Goal: Task Accomplishment & Management: Complete application form

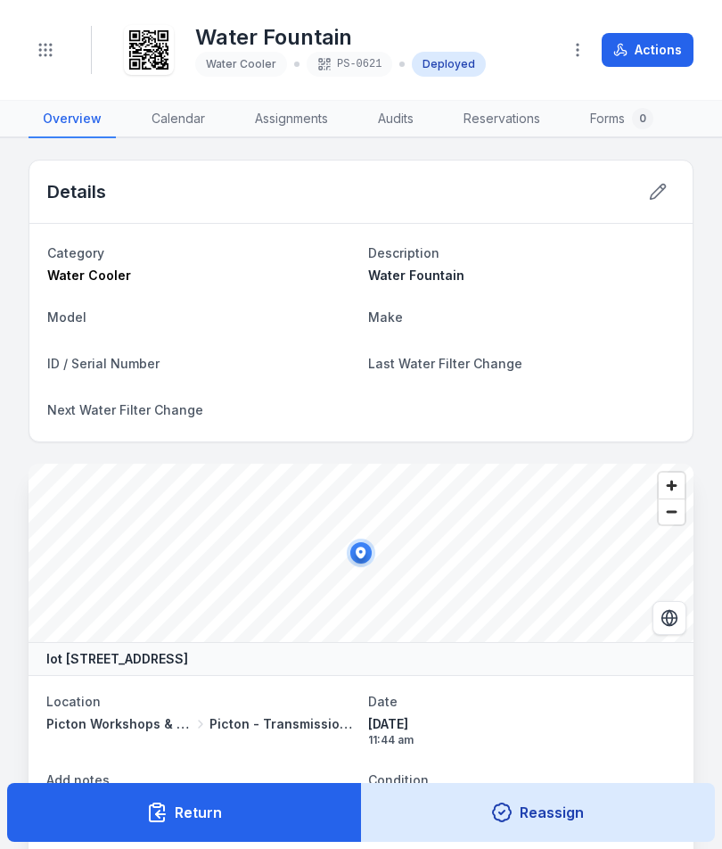
click at [55, 52] on button "Toggle Navigation" at bounding box center [46, 50] width 34 height 34
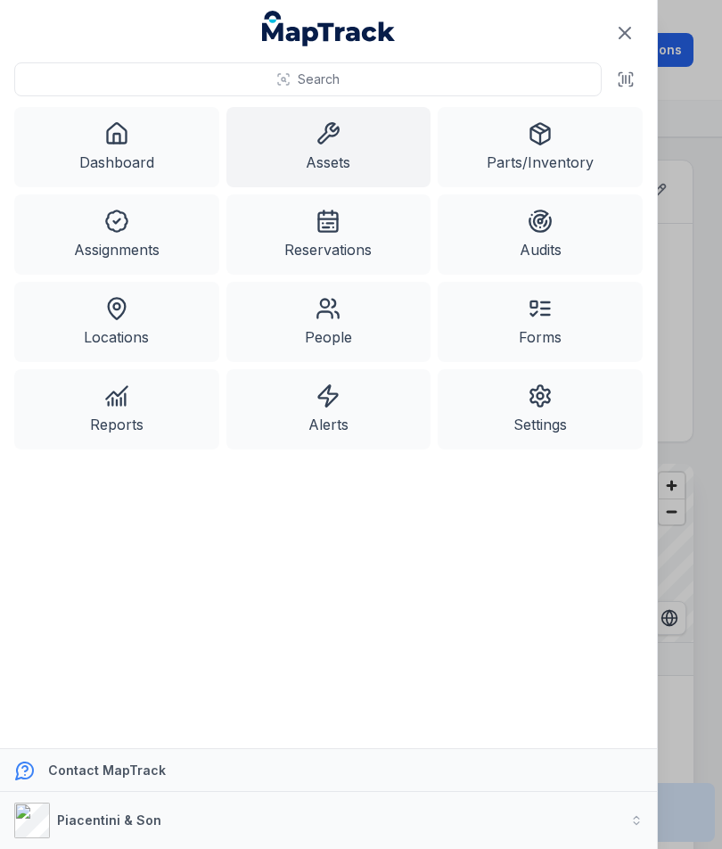
click at [378, 127] on link "Assets" at bounding box center [328, 147] width 205 height 80
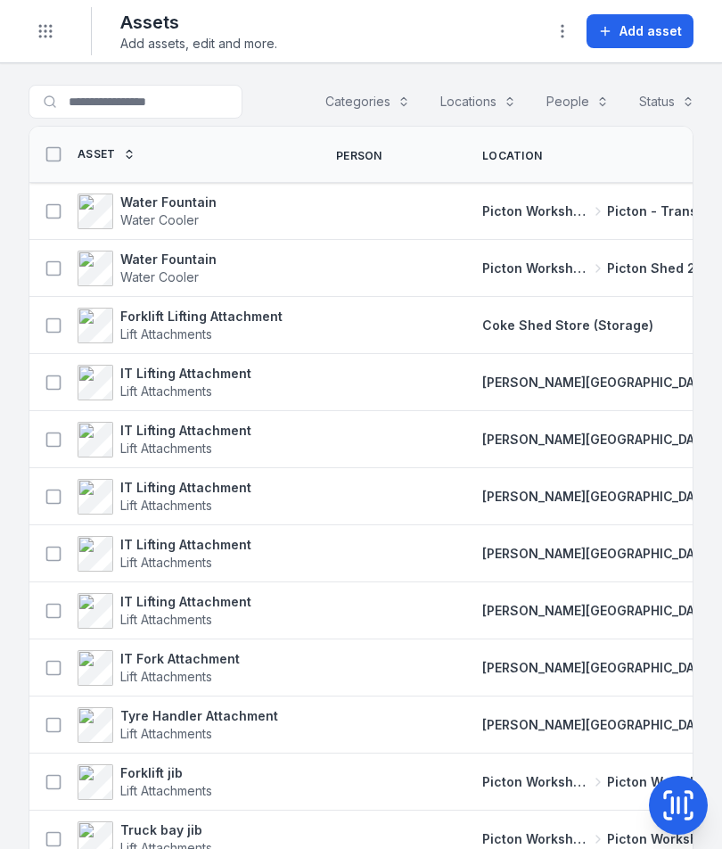
click at [399, 94] on button "Categories" at bounding box center [368, 102] width 108 height 34
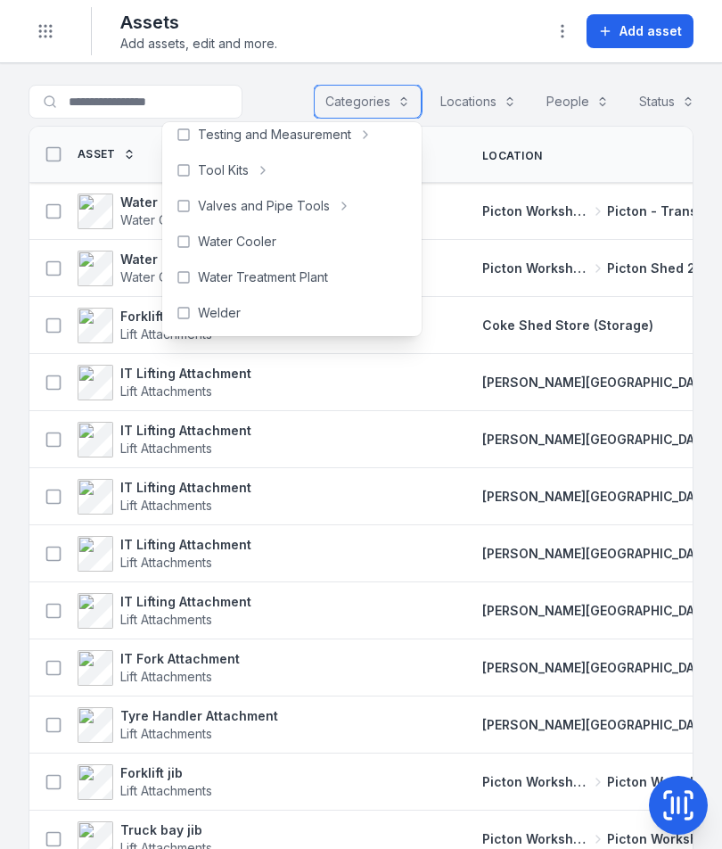
scroll to position [1009, 0]
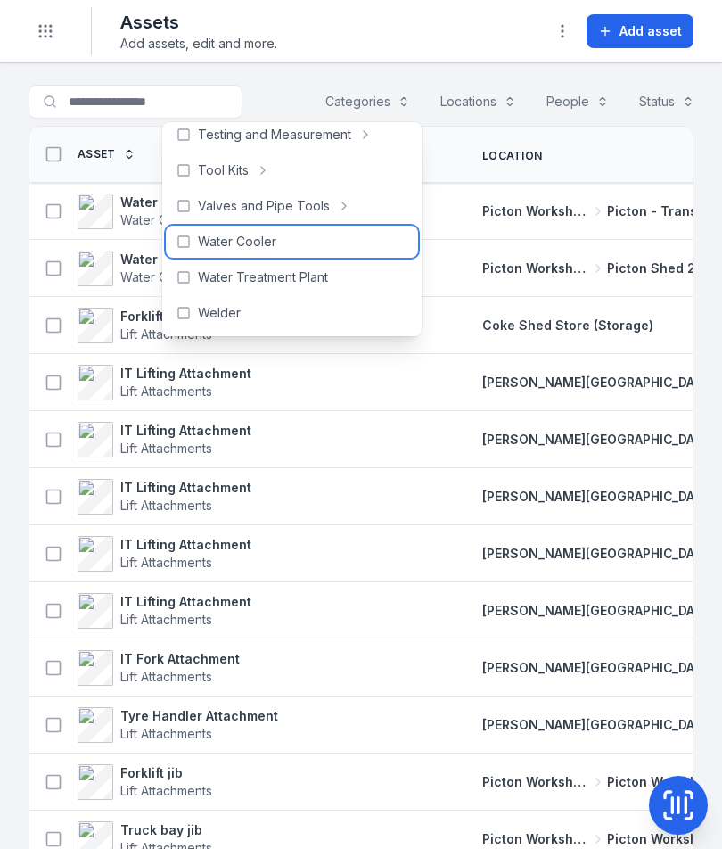
click at [270, 237] on span "Water Cooler" at bounding box center [237, 242] width 78 height 18
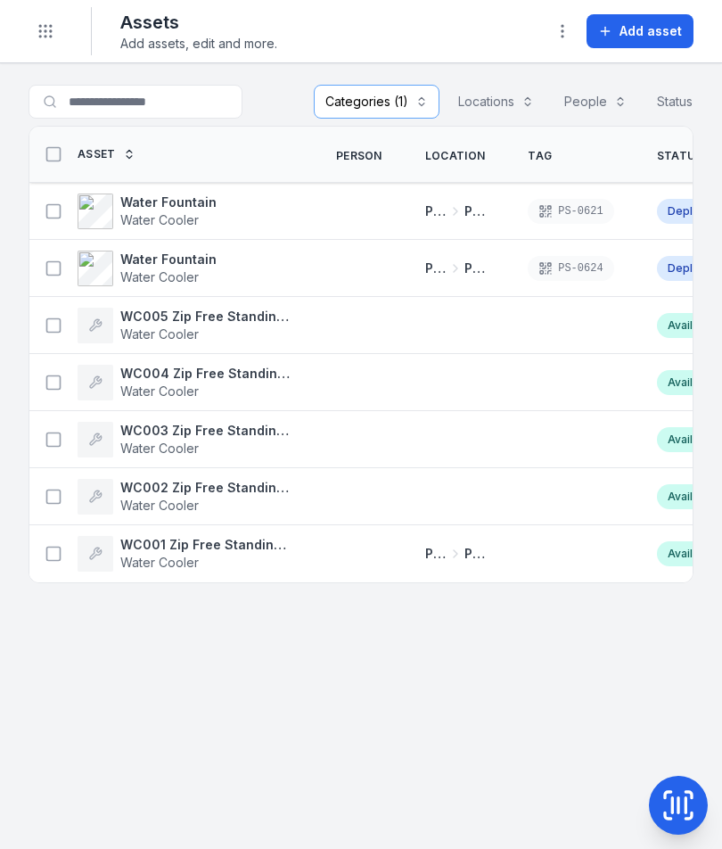
click at [642, 37] on span "Add asset" at bounding box center [651, 31] width 62 height 18
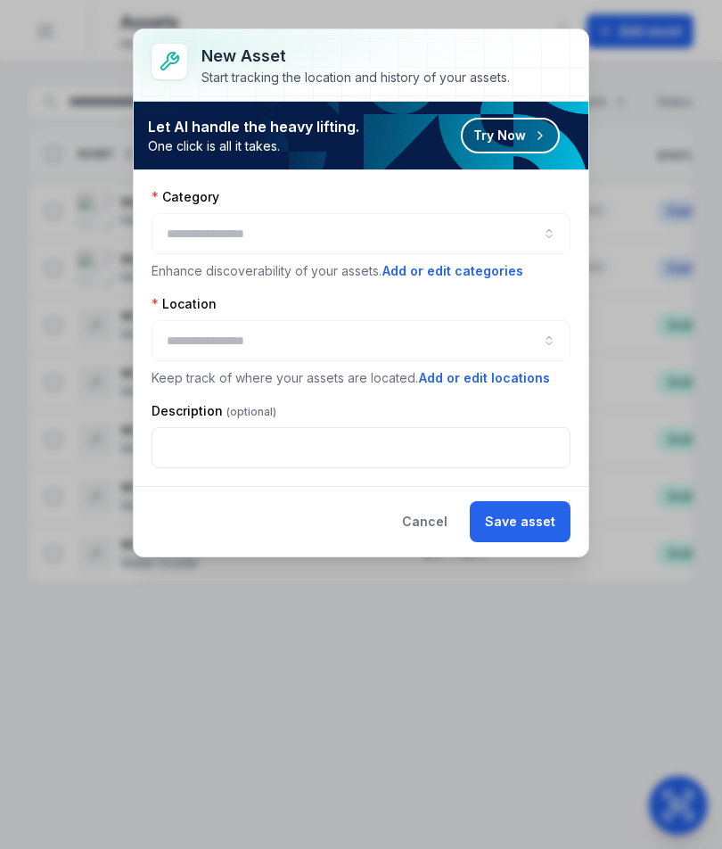
click at [508, 226] on div at bounding box center [361, 233] width 419 height 41
click at [535, 230] on button "button" at bounding box center [361, 233] width 419 height 41
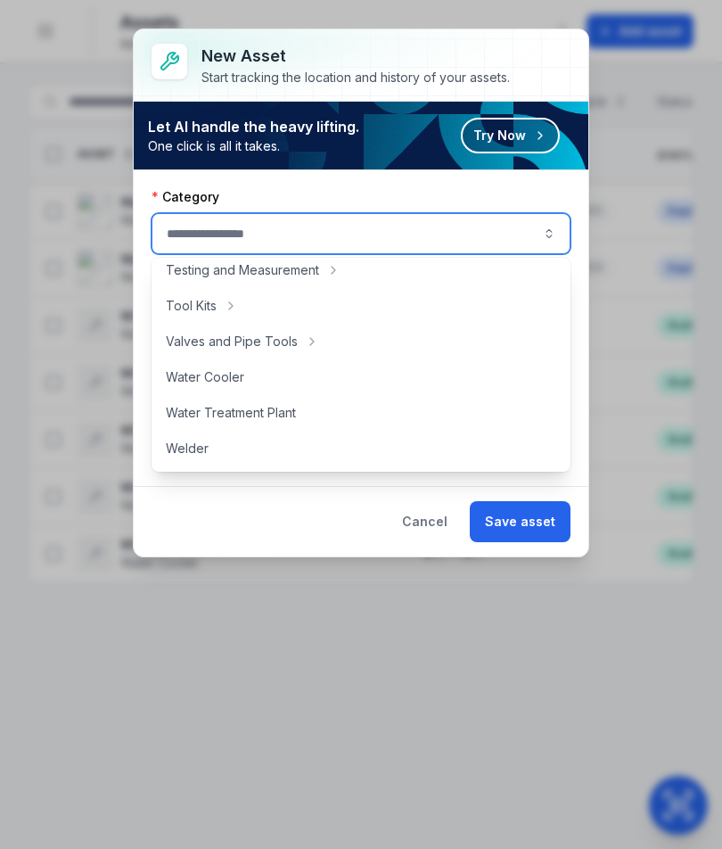
scroll to position [1009, 0]
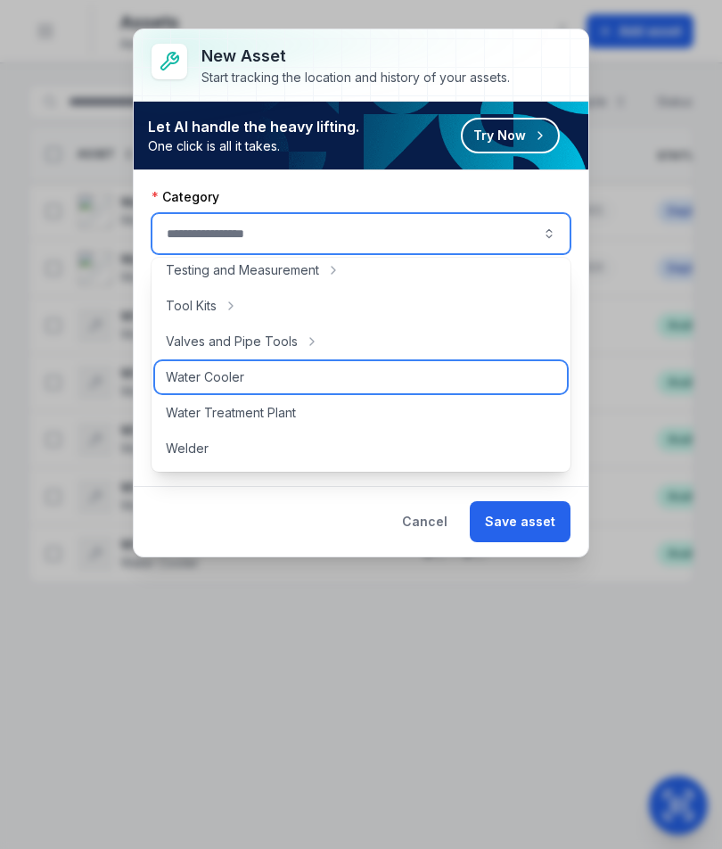
click at [457, 373] on div "Water Cooler" at bounding box center [361, 377] width 412 height 32
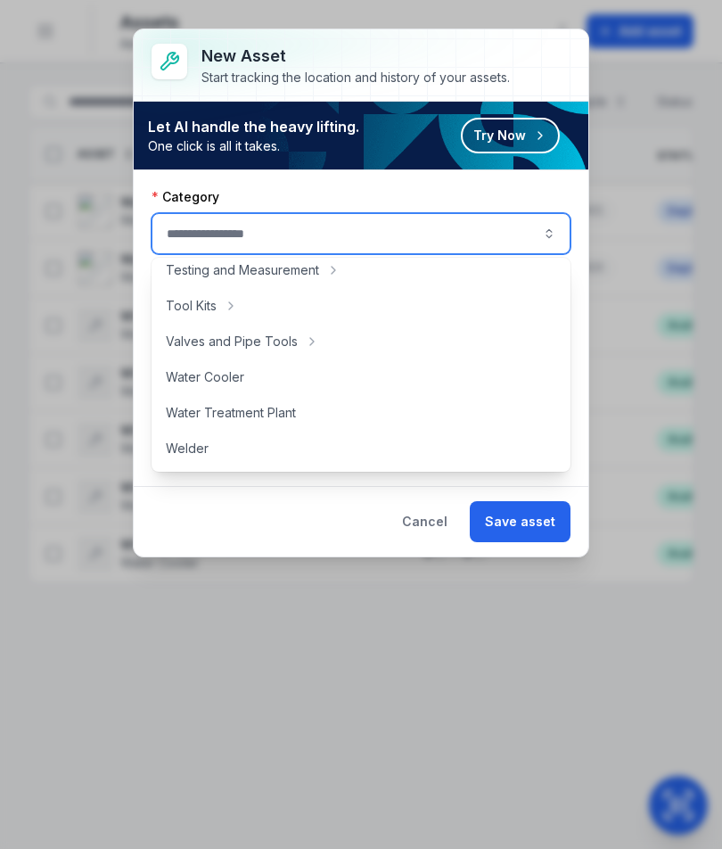
type input "**********"
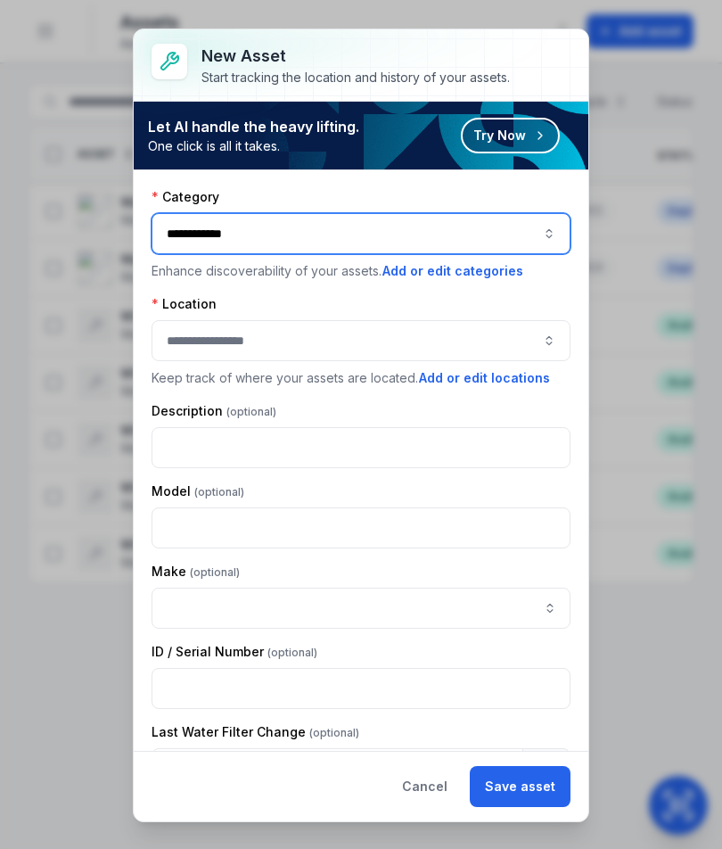
click at [490, 340] on button "button" at bounding box center [361, 340] width 419 height 41
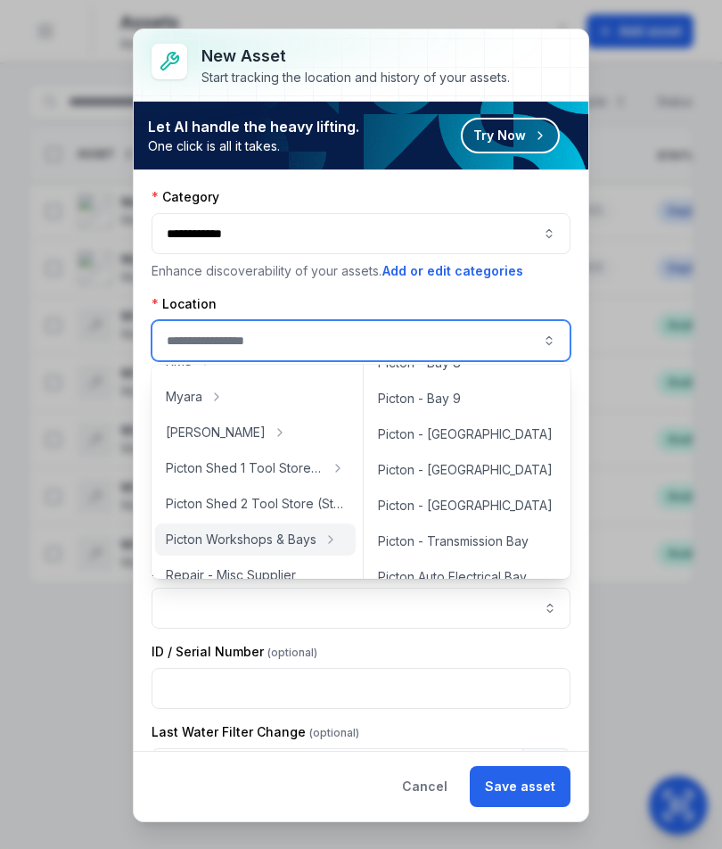
scroll to position [344, 0]
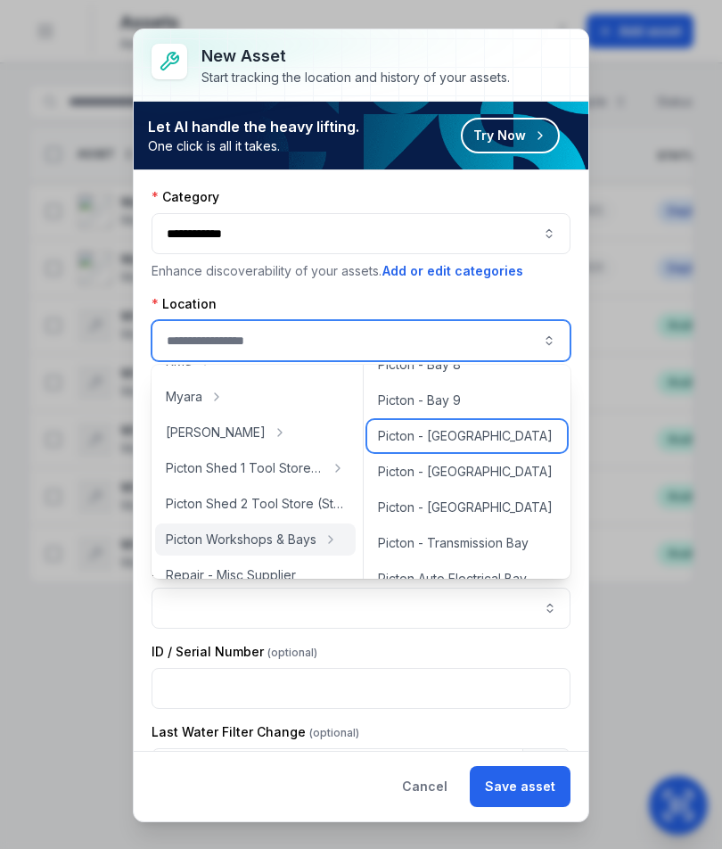
click at [501, 439] on div "Picton - [GEOGRAPHIC_DATA]" at bounding box center [467, 436] width 200 height 32
type input "**********"
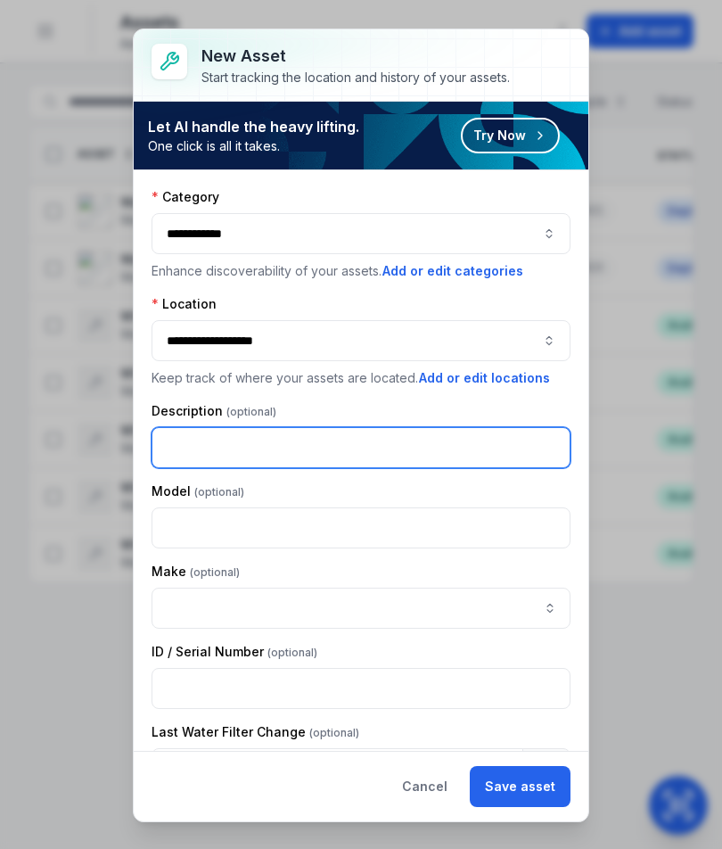
click at [462, 442] on input "text" at bounding box center [361, 447] width 419 height 41
type input "**********"
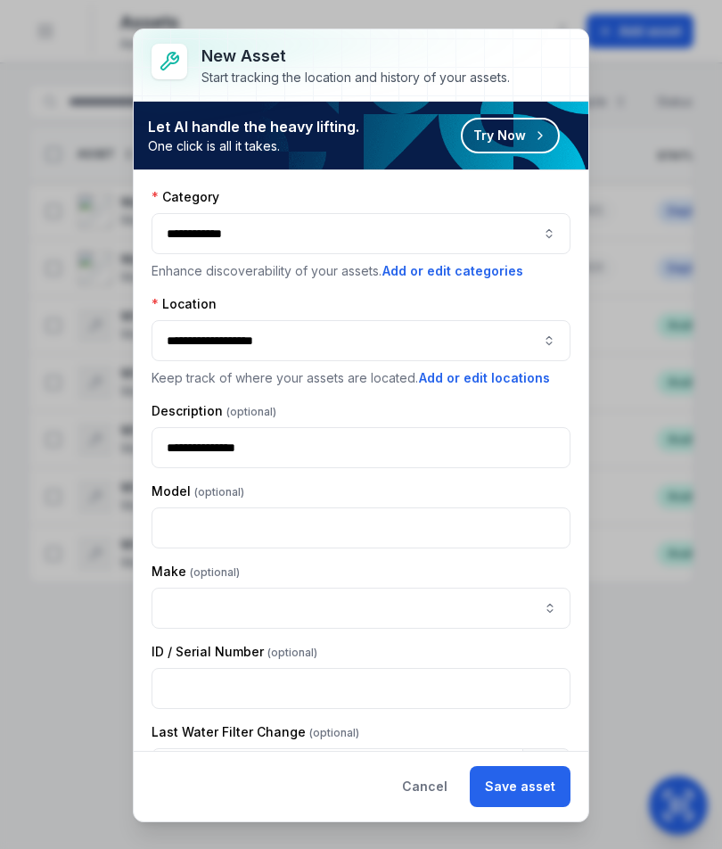
click at [540, 788] on button "Save asset" at bounding box center [520, 786] width 101 height 41
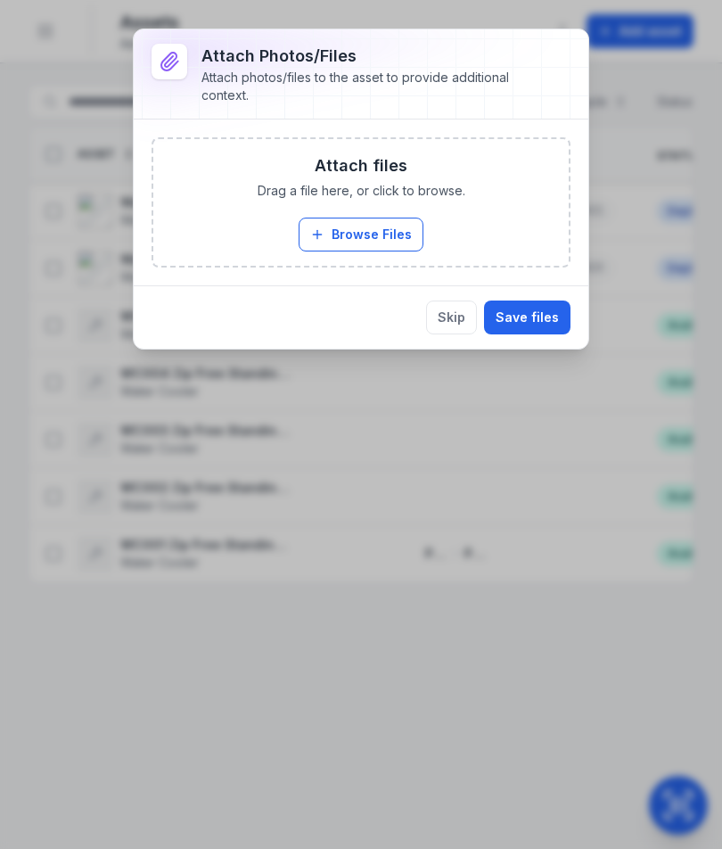
click at [384, 228] on button "Browse Files" at bounding box center [361, 235] width 125 height 34
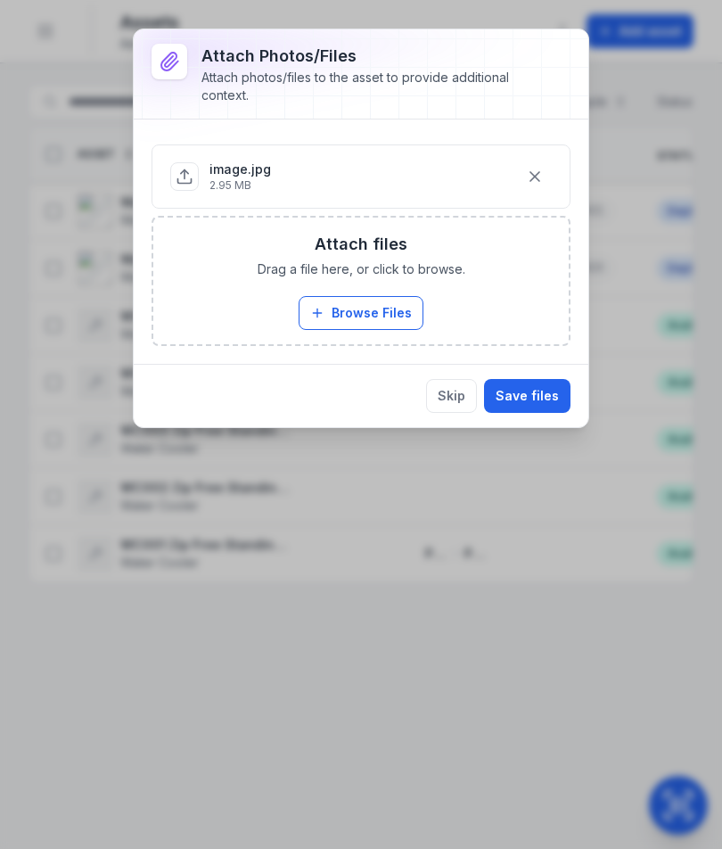
click at [544, 399] on button "Save files" at bounding box center [527, 396] width 86 height 34
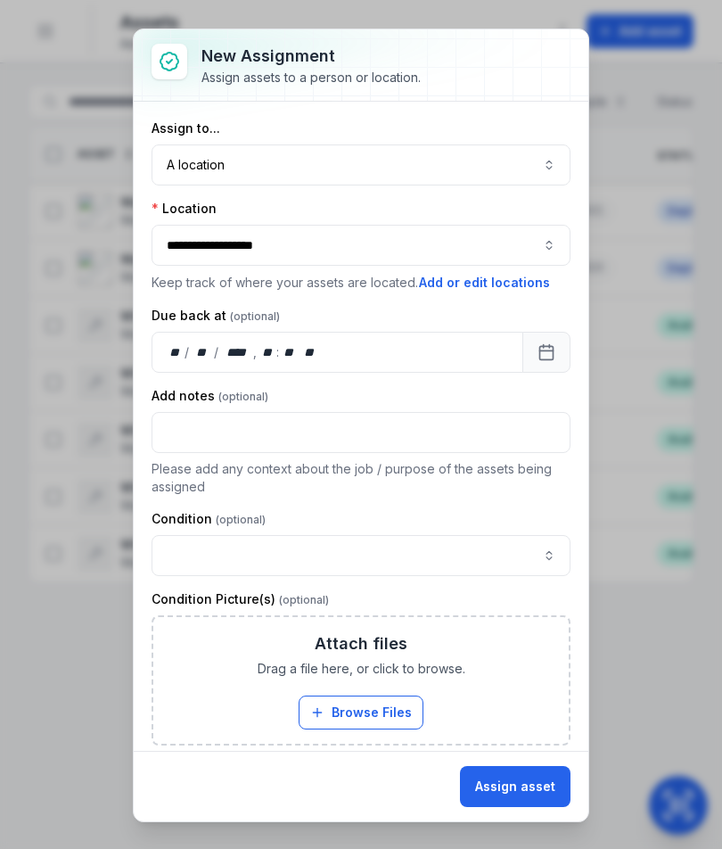
click at [533, 780] on button "Assign asset" at bounding box center [515, 786] width 111 height 41
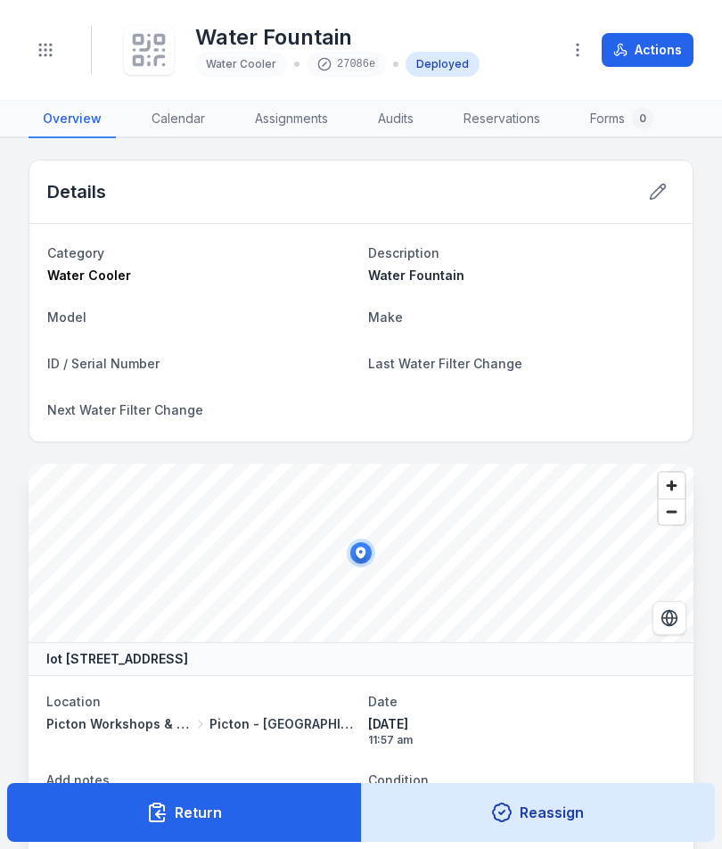
click at [166, 54] on icon at bounding box center [148, 49] width 39 height 39
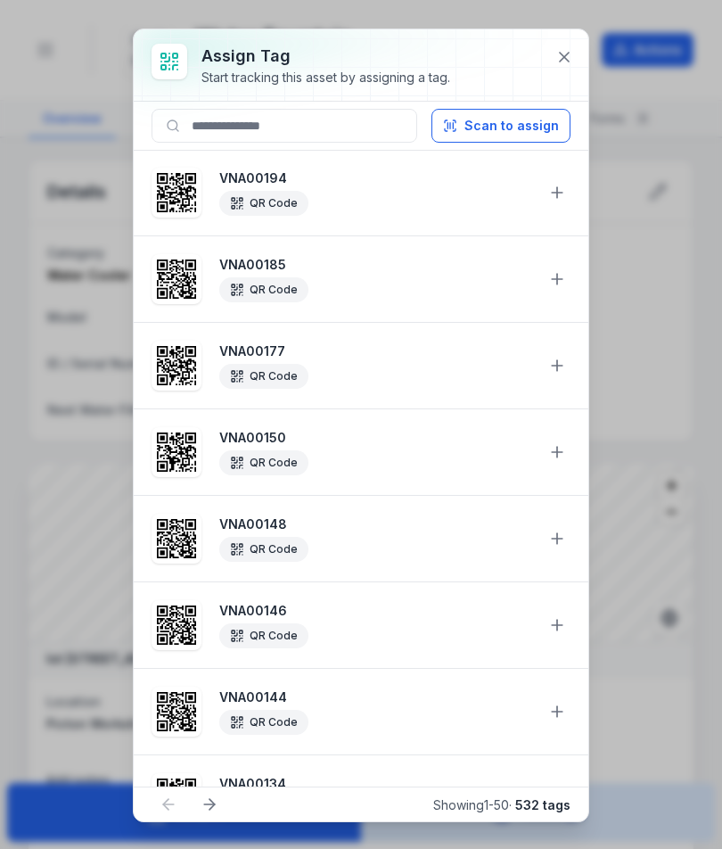
click at [535, 136] on button "Scan to assign" at bounding box center [501, 126] width 139 height 34
